Goal: Task Accomplishment & Management: Manage account settings

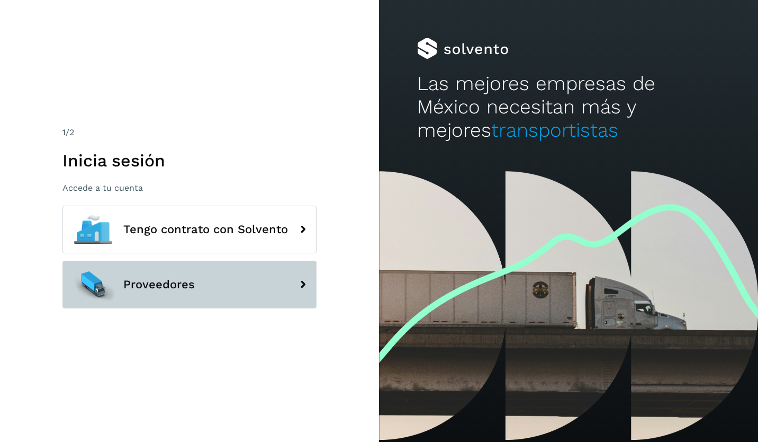
click at [213, 293] on button "Proveedores" at bounding box center [189, 284] width 254 height 48
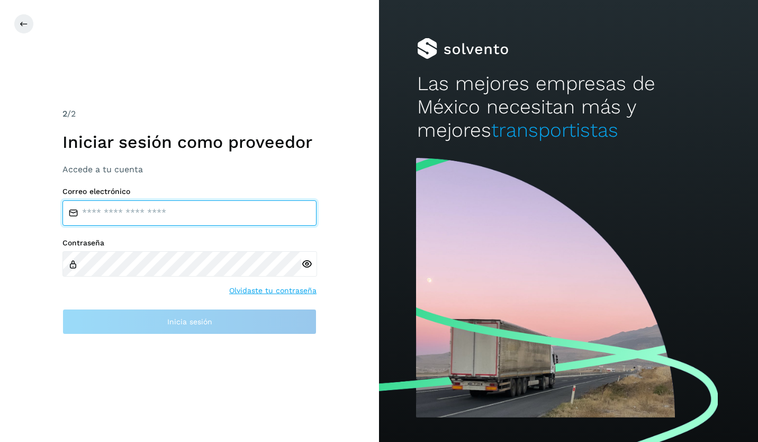
type input "**********"
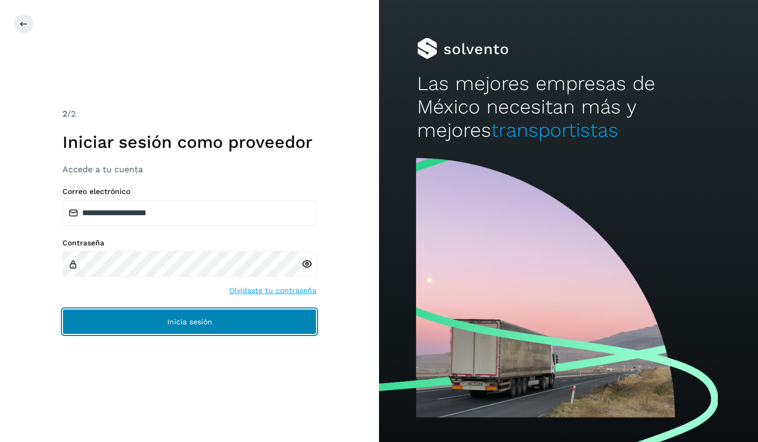
click at [213, 318] on button "Inicia sesión" at bounding box center [189, 321] width 254 height 25
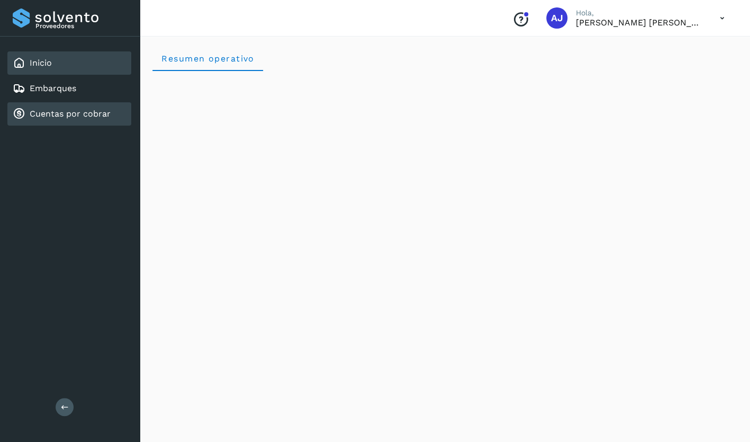
click at [74, 109] on link "Cuentas por cobrar" at bounding box center [70, 114] width 81 height 10
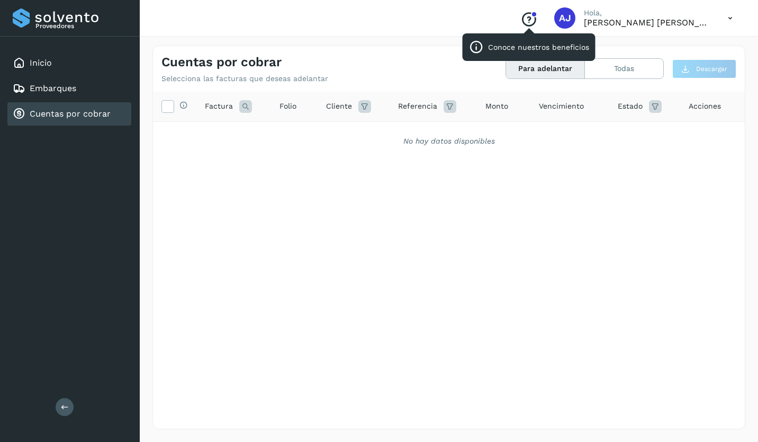
click at [537, 11] on icon "Conoce nuestros beneficios" at bounding box center [528, 19] width 17 height 17
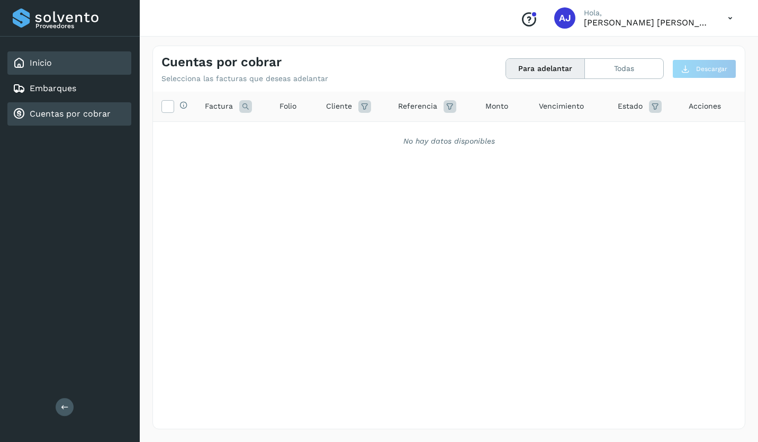
click at [60, 72] on div "Inicio" at bounding box center [69, 62] width 124 height 23
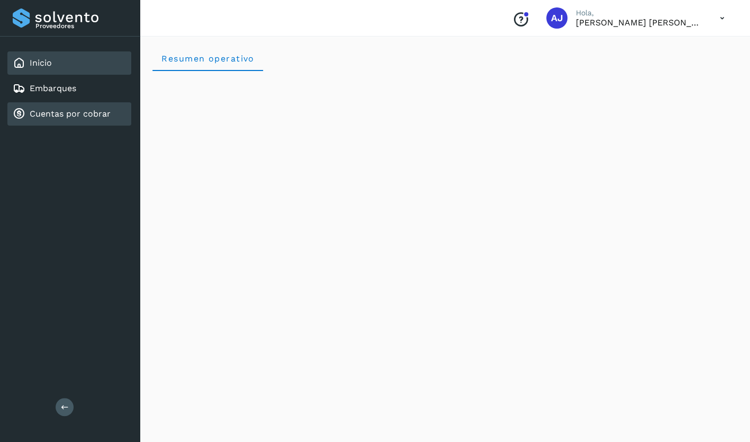
click at [65, 118] on link "Cuentas por cobrar" at bounding box center [70, 114] width 81 height 10
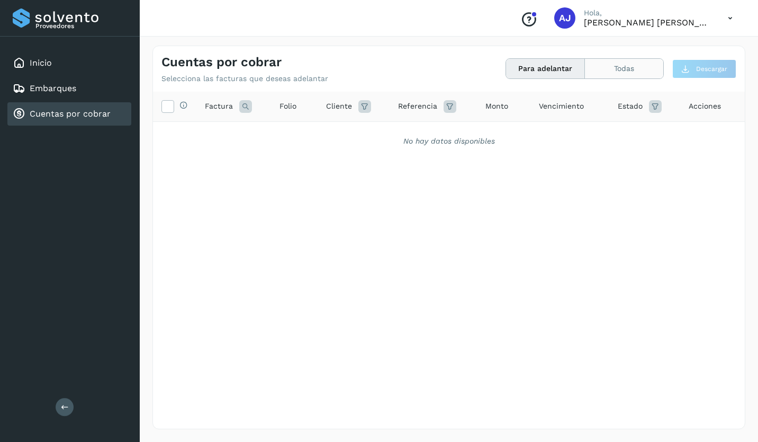
click at [603, 72] on button "Todas" at bounding box center [624, 69] width 78 height 20
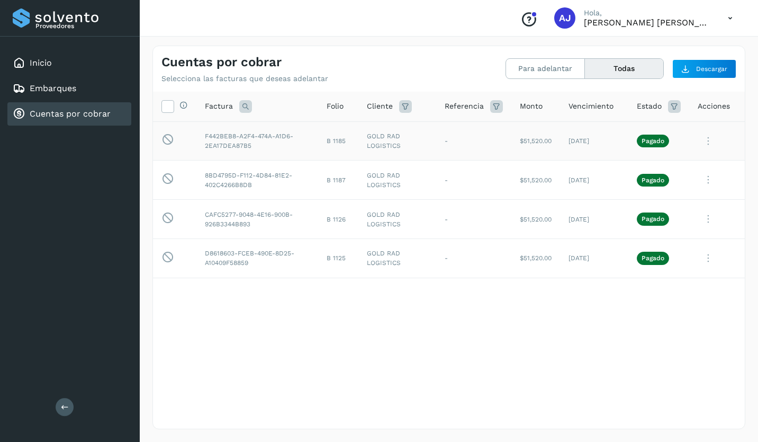
click at [708, 142] on icon at bounding box center [708, 141] width 21 height 22
click at [627, 227] on icon at bounding box center [623, 228] width 11 height 11
click at [65, 93] on link "Embarques" at bounding box center [53, 88] width 47 height 10
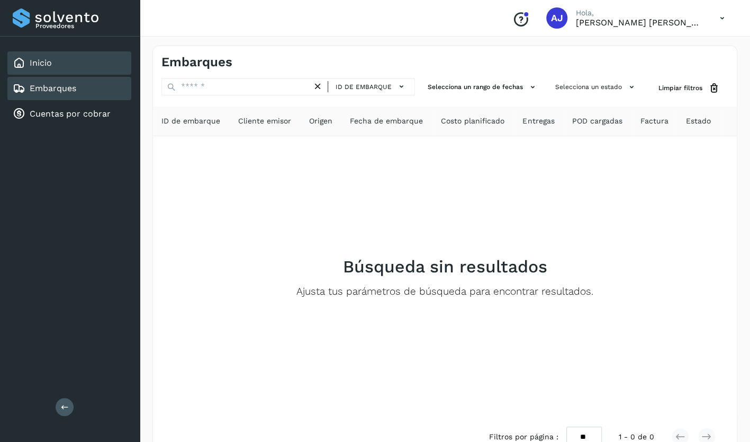
click at [66, 68] on div "Inicio" at bounding box center [69, 62] width 124 height 23
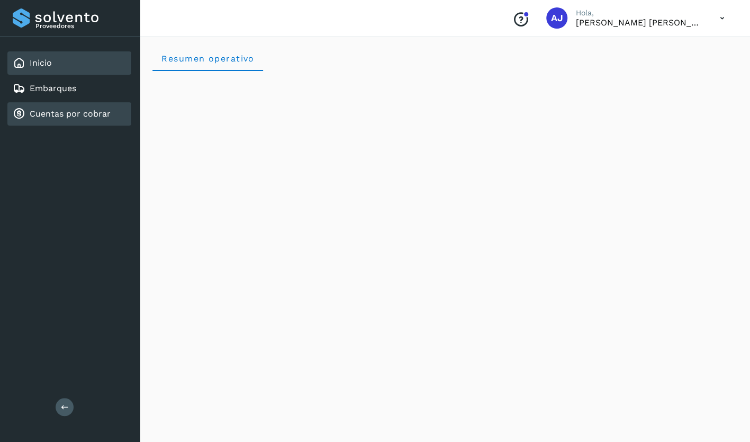
click at [86, 113] on link "Cuentas por cobrar" at bounding box center [70, 114] width 81 height 10
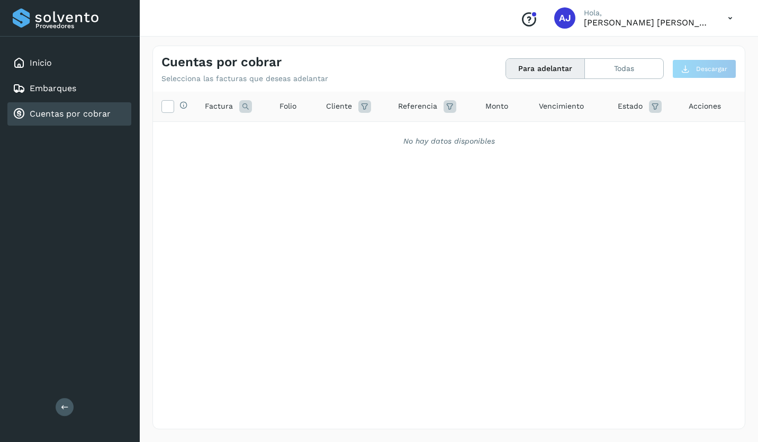
click at [83, 116] on link "Cuentas por cobrar" at bounding box center [70, 114] width 81 height 10
